Goal: Navigation & Orientation: Find specific page/section

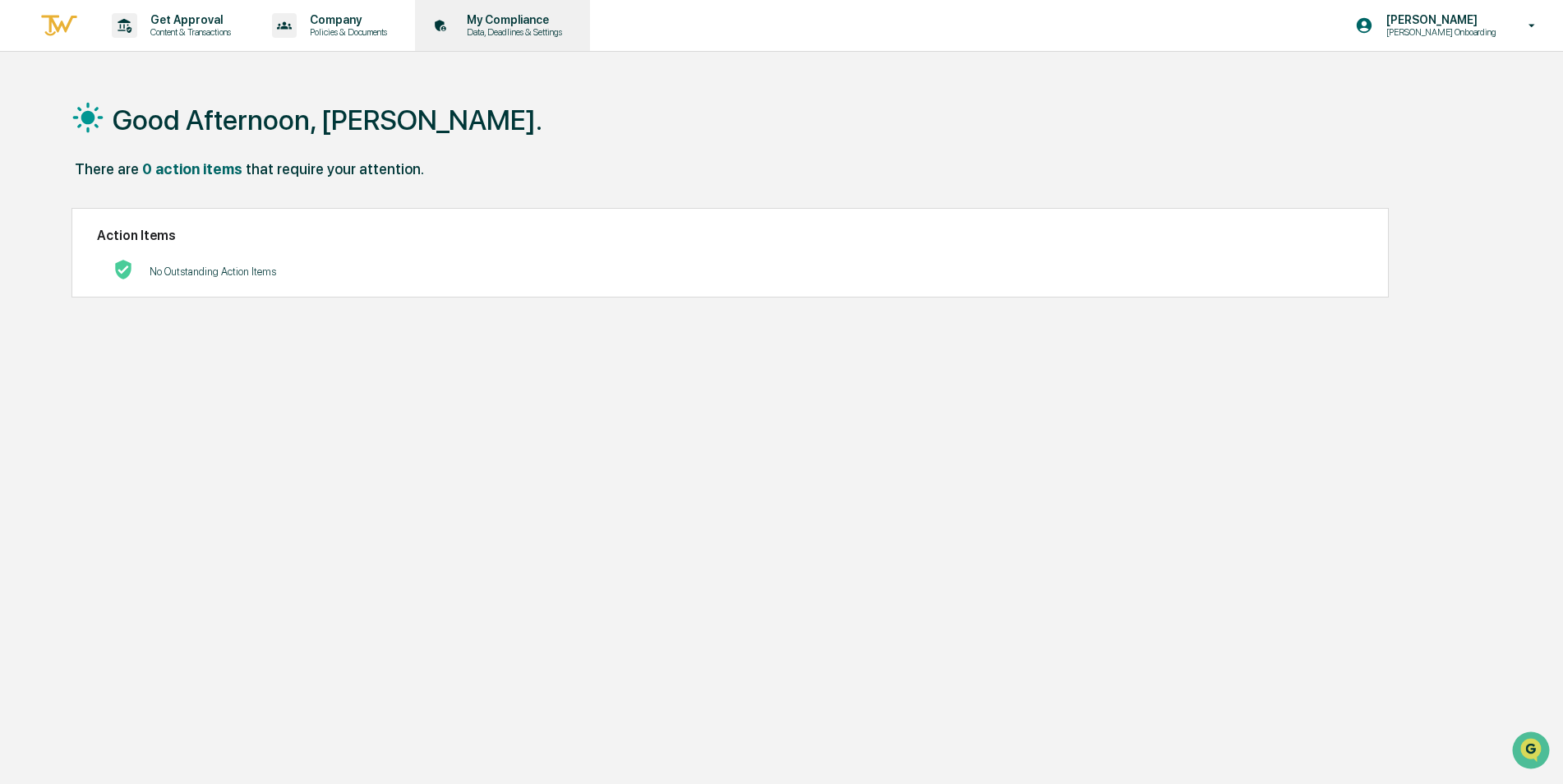
click at [542, 24] on p "My Compliance" at bounding box center [511, 19] width 117 height 13
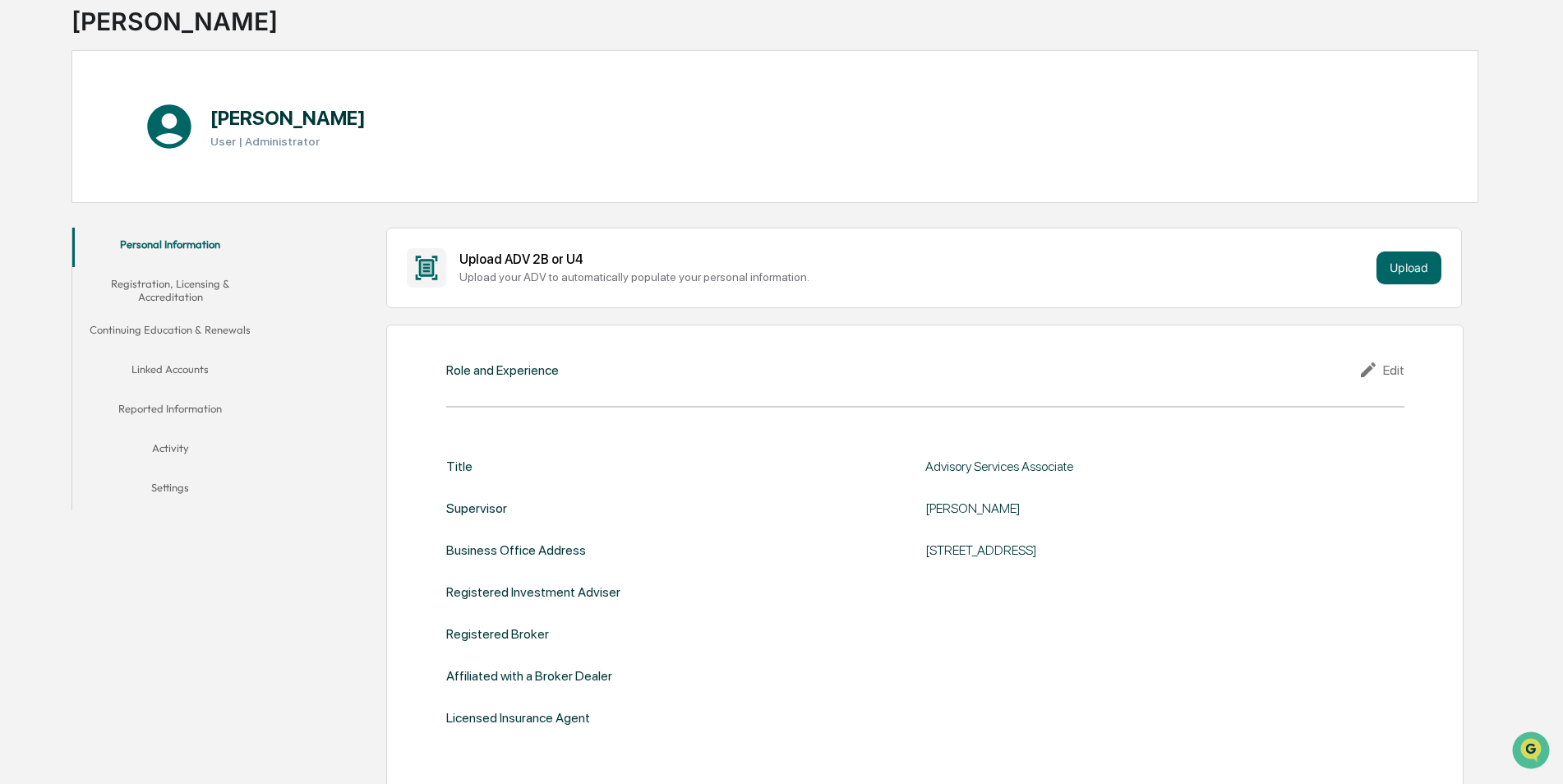
scroll to position [82, 0]
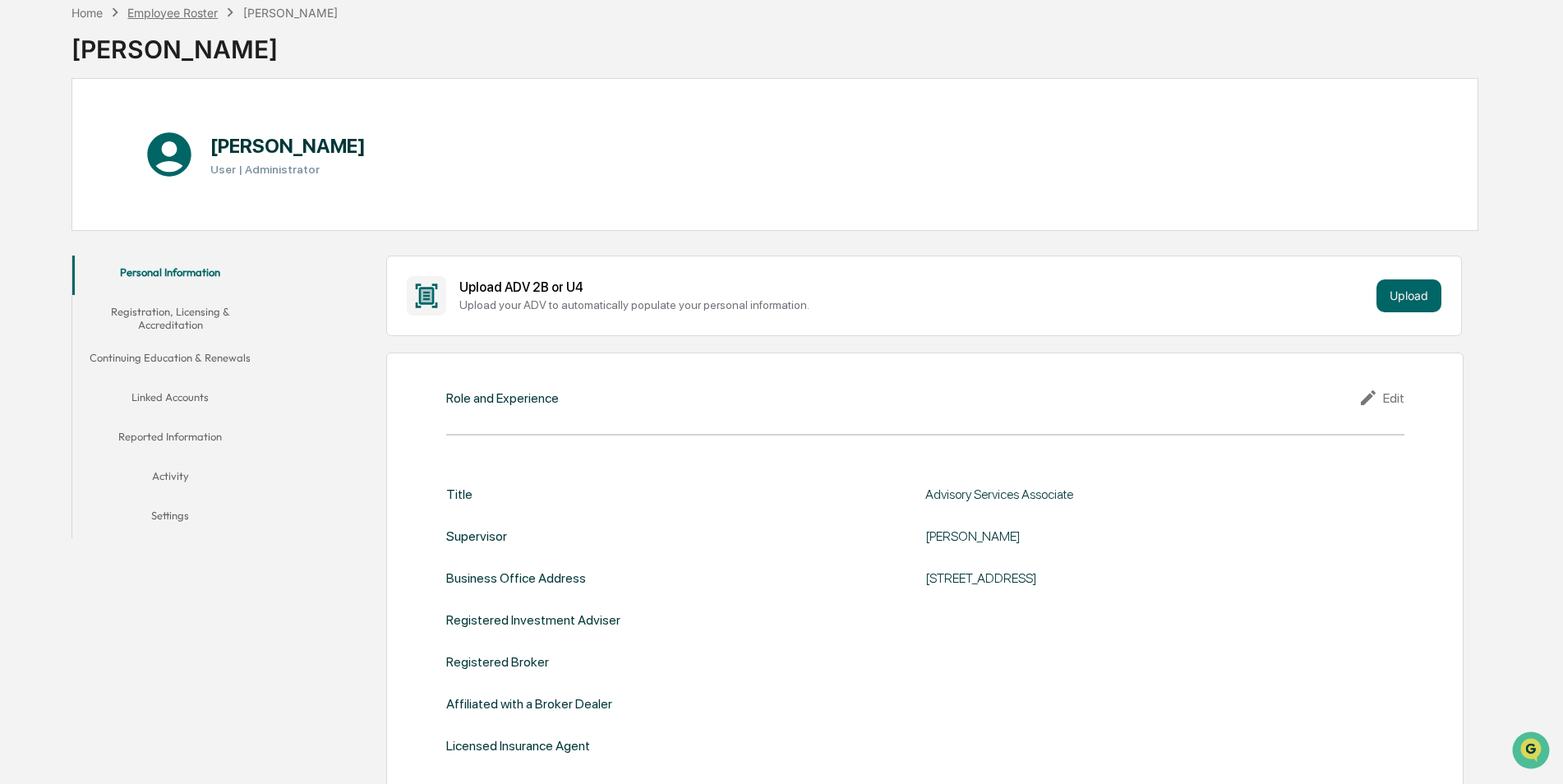
click at [155, 13] on div "Employee Roster" at bounding box center [173, 12] width 91 height 14
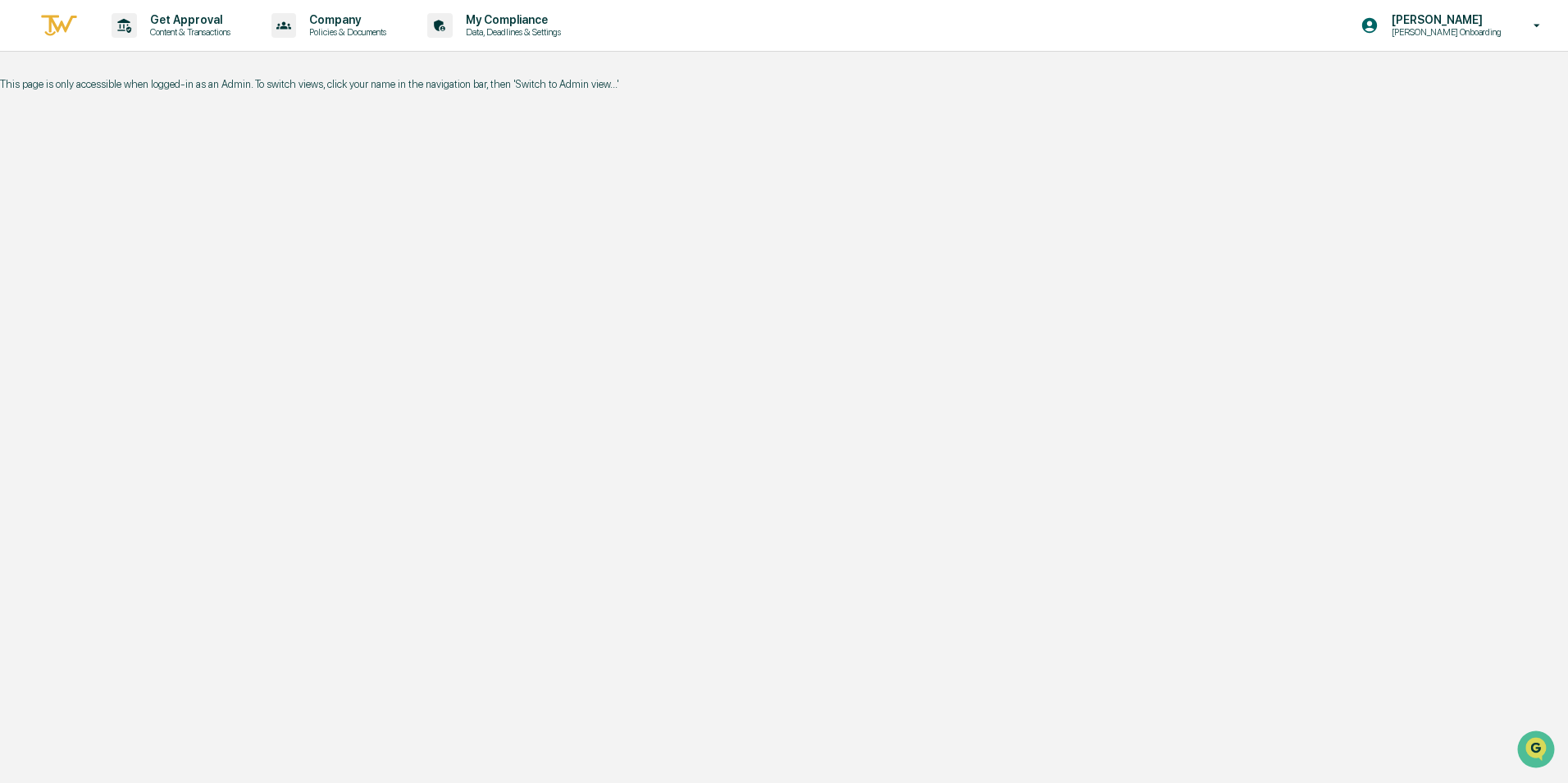
click at [53, 26] on img at bounding box center [59, 25] width 40 height 27
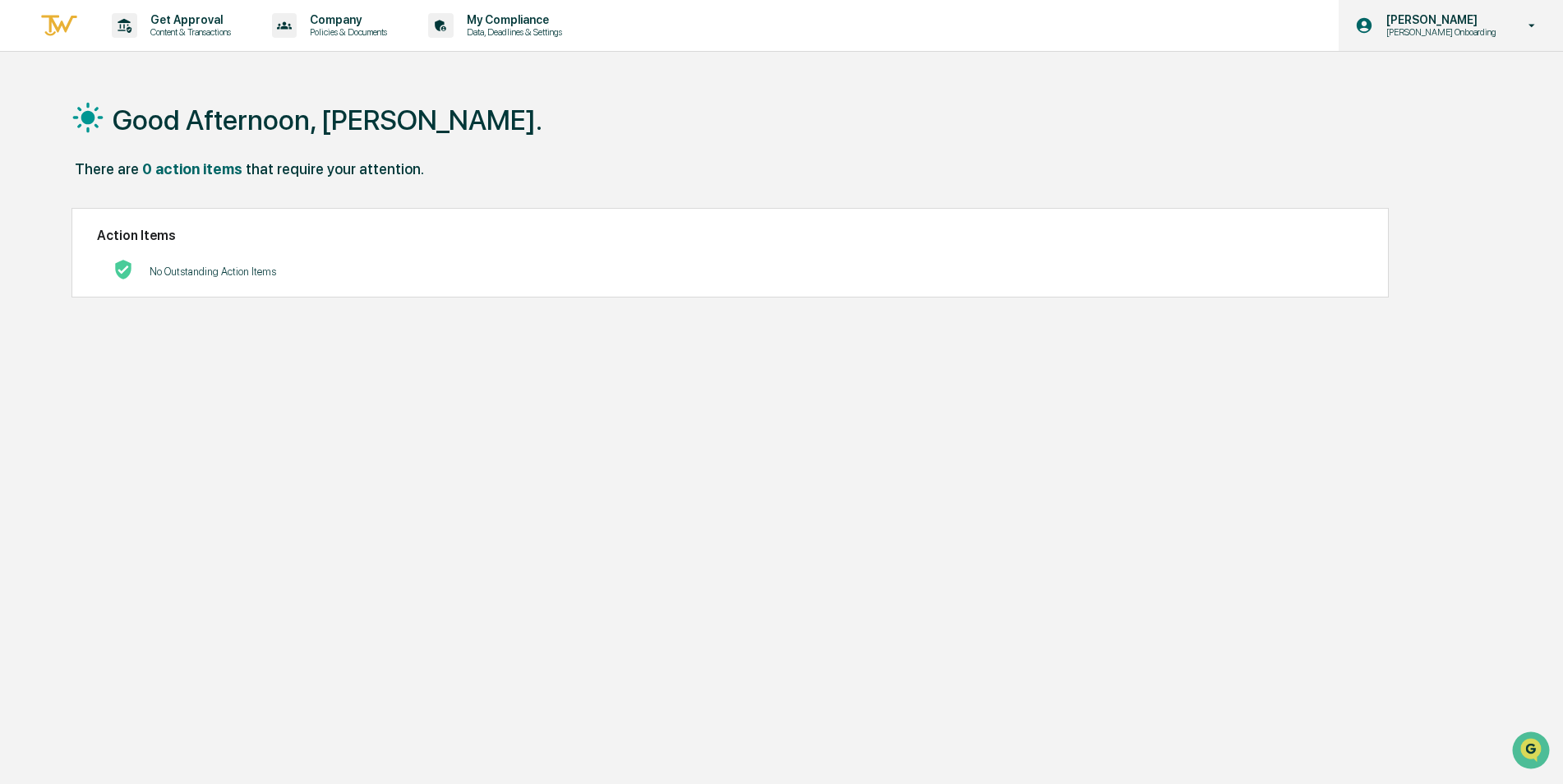
click at [1487, 29] on p "[PERSON_NAME] Onboarding" at bounding box center [1439, 31] width 131 height 11
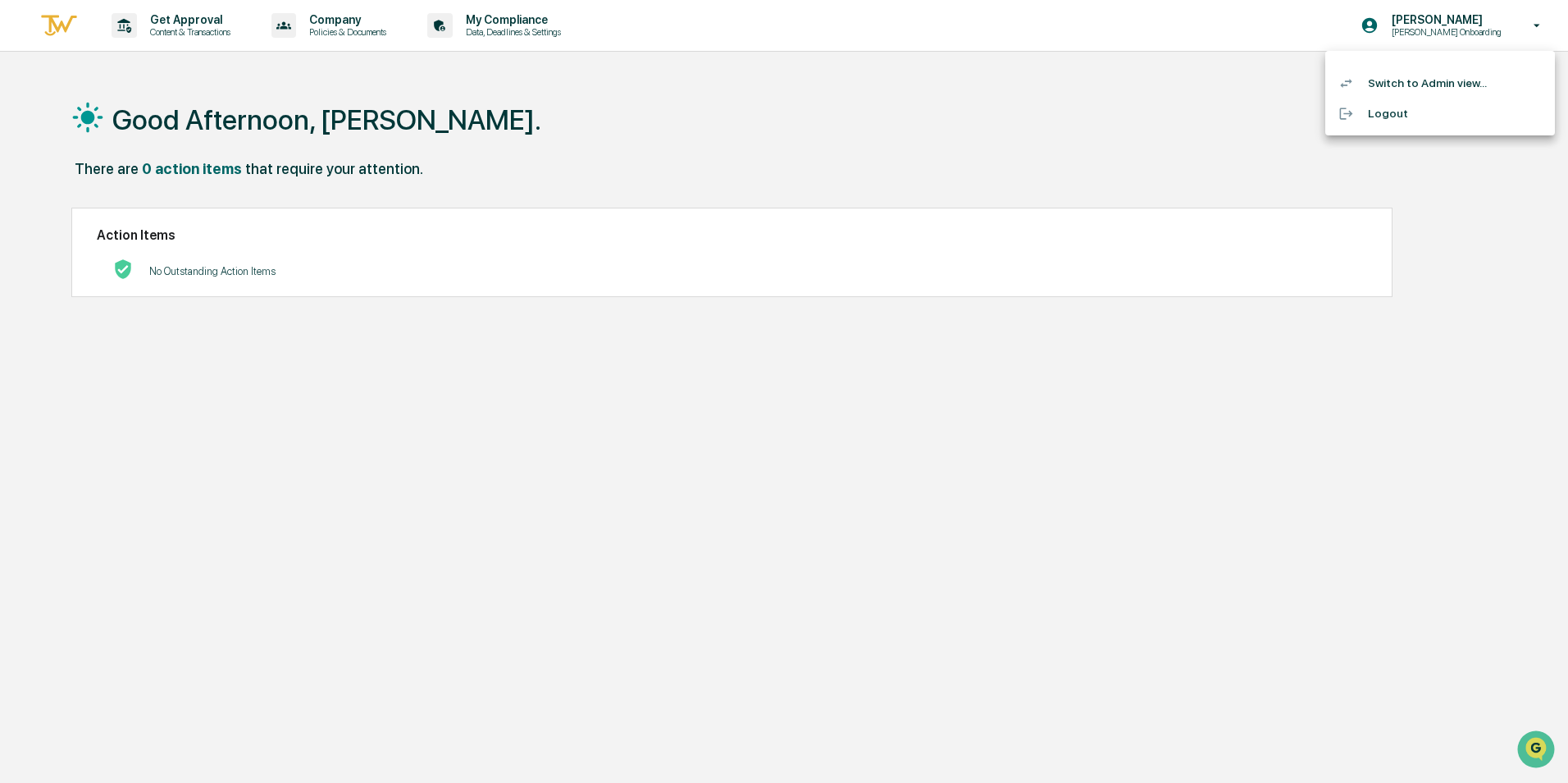
click at [1380, 113] on li "Logout" at bounding box center [1440, 114] width 230 height 30
